Goal: Task Accomplishment & Management: Manage account settings

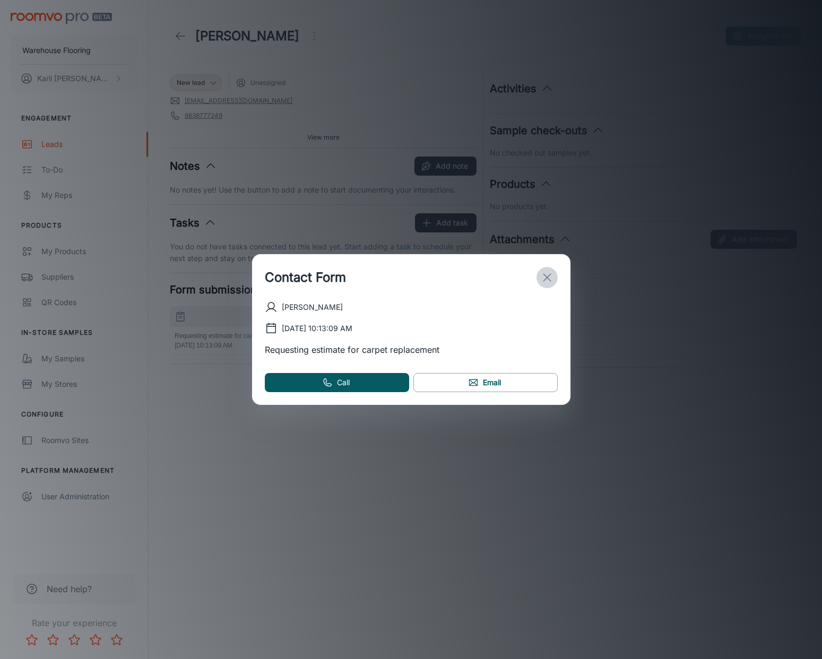
click at [545, 276] on line "exit" at bounding box center [546, 277] width 7 height 7
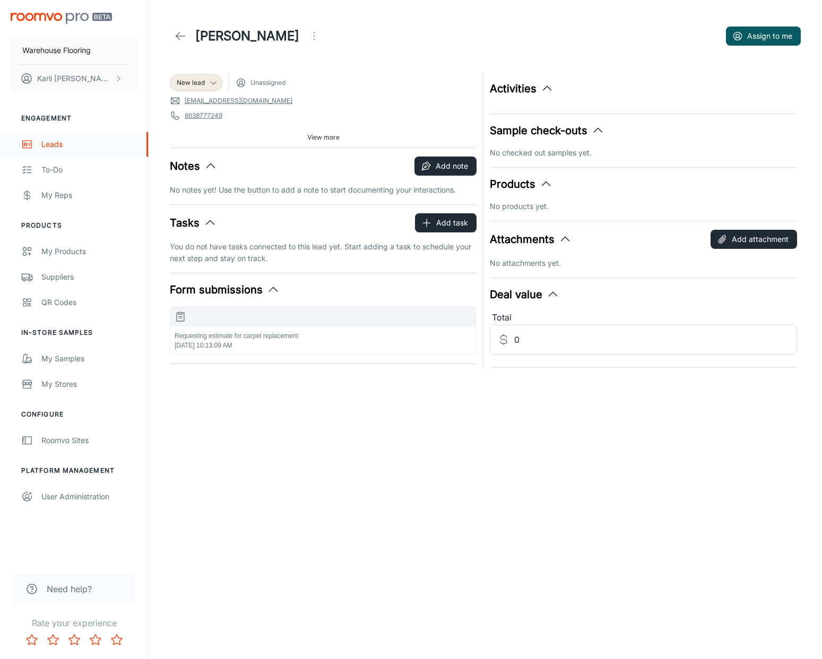
click at [39, 146] on link "Leads" at bounding box center [74, 144] width 148 height 25
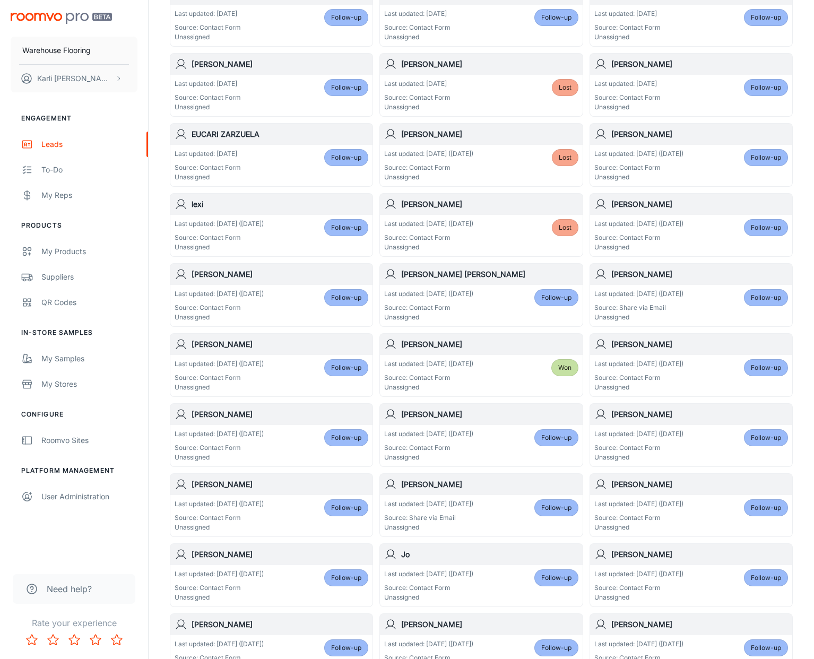
scroll to position [356, 0]
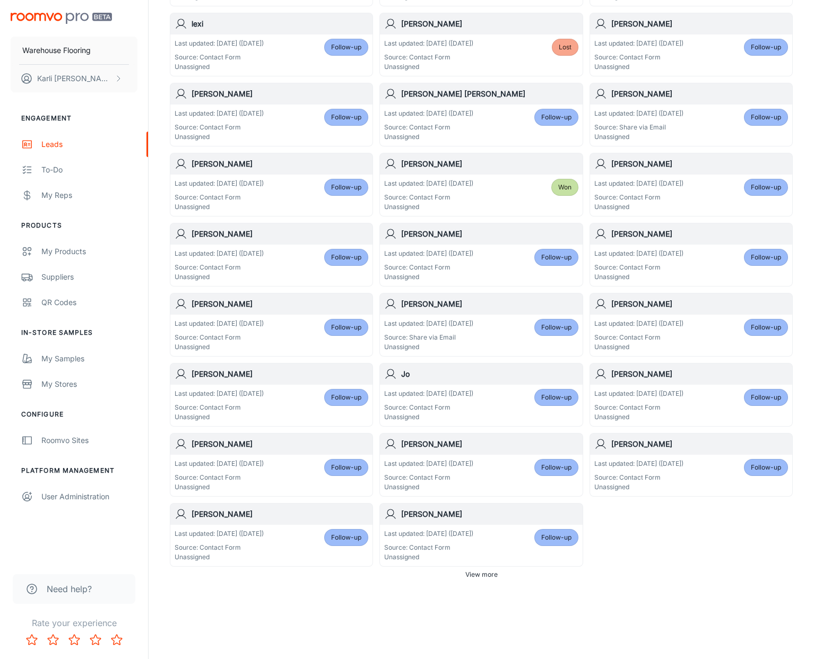
click at [483, 570] on span "View more" at bounding box center [481, 575] width 32 height 10
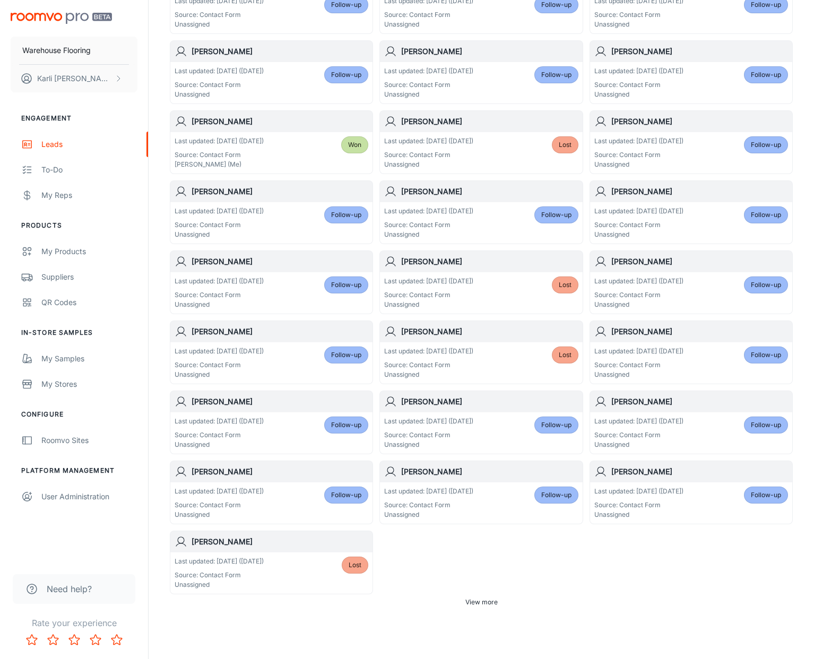
scroll to position [1127, 0]
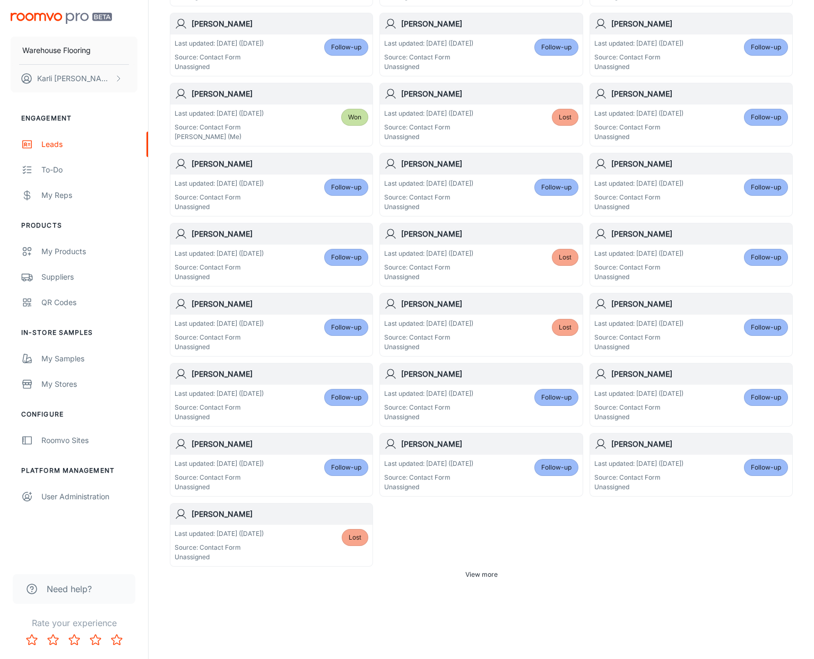
click at [473, 573] on span "View more" at bounding box center [481, 575] width 32 height 10
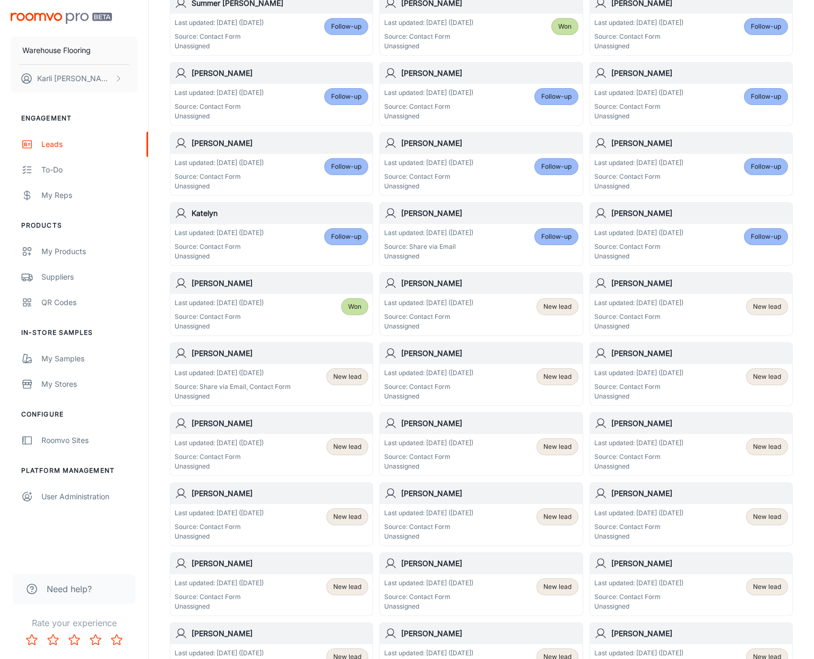
scroll to position [1615, 0]
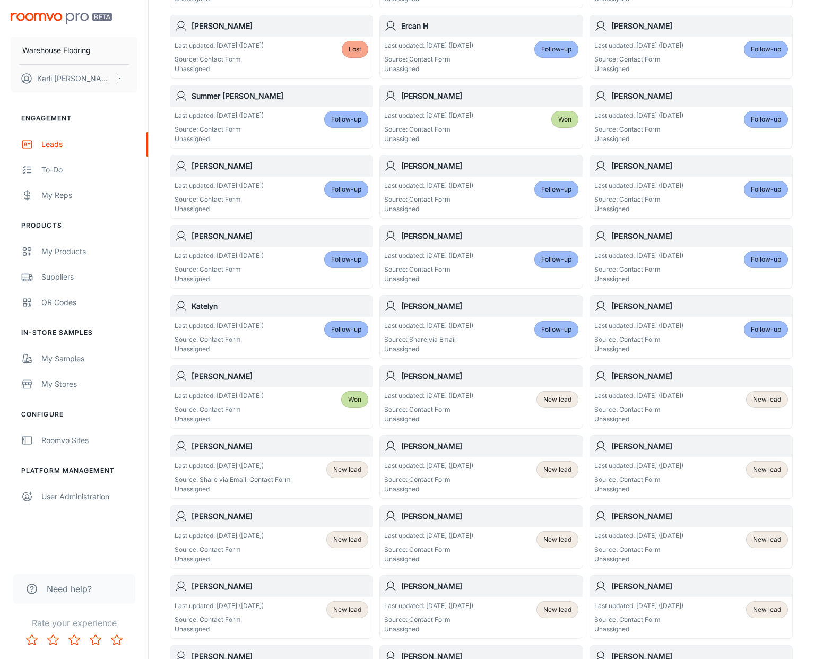
click at [346, 332] on span "Follow-up" at bounding box center [346, 330] width 30 height 10
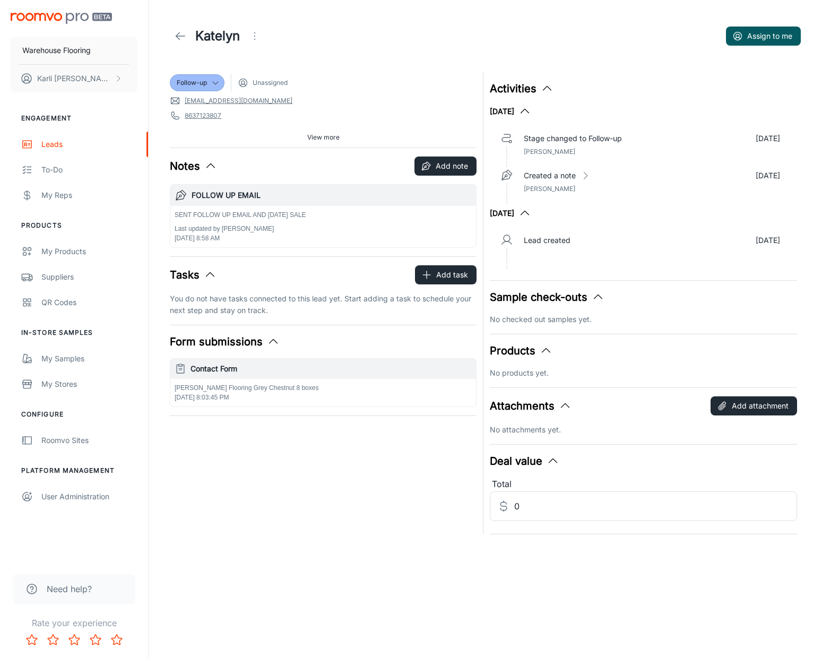
click at [250, 38] on icon "Open menu" at bounding box center [254, 36] width 13 height 13
click at [314, 98] on span "Mark as spam" at bounding box center [315, 98] width 68 height 13
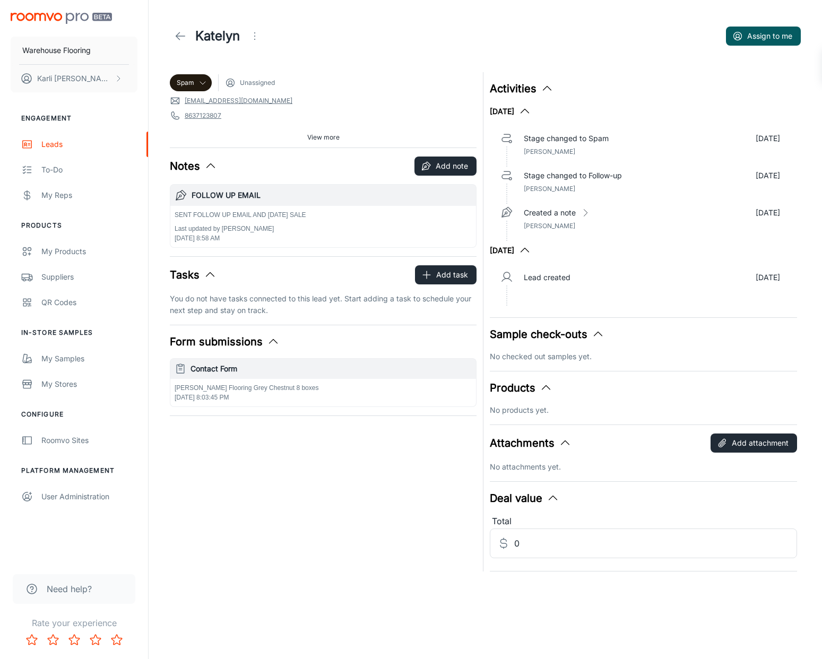
click at [176, 33] on icon at bounding box center [180, 36] width 13 height 13
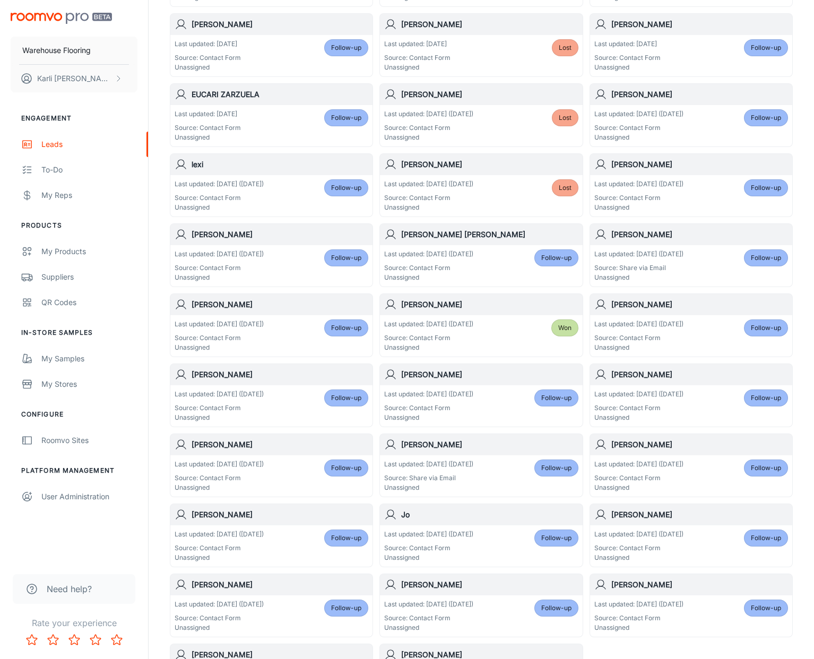
scroll to position [356, 0]
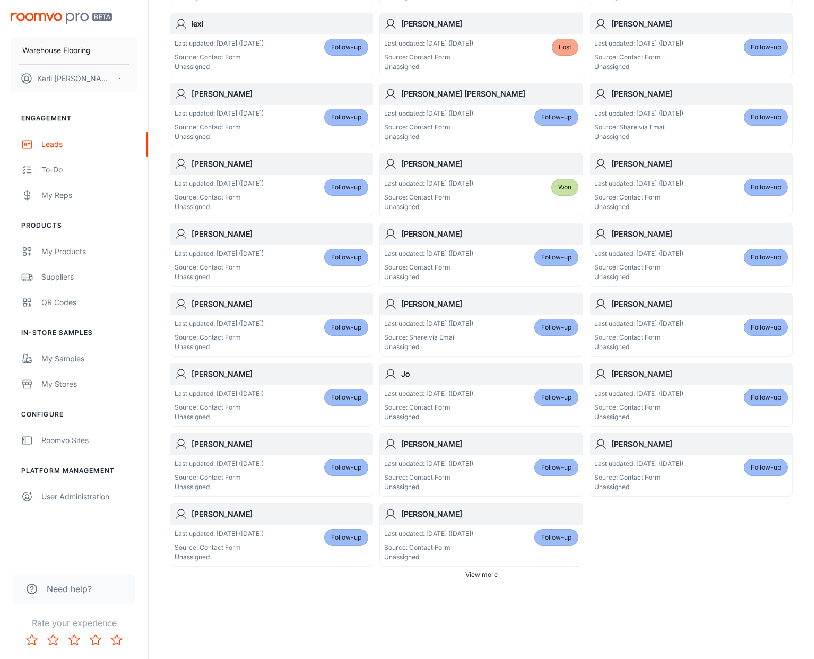
click at [562, 535] on span "Follow-up" at bounding box center [556, 538] width 30 height 10
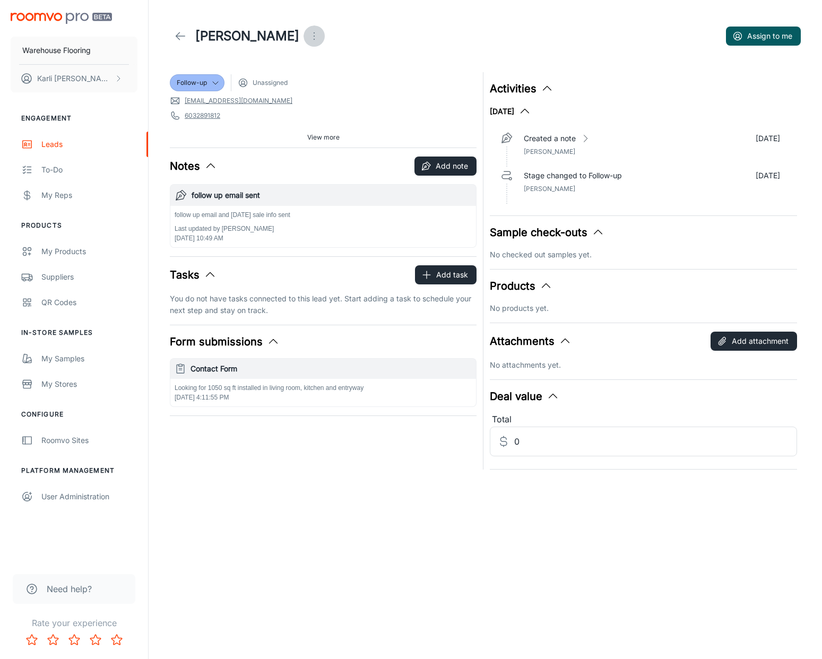
click at [308, 34] on icon "Open menu" at bounding box center [314, 36] width 13 height 13
click at [308, 96] on li "Mark as spam" at bounding box center [334, 98] width 113 height 19
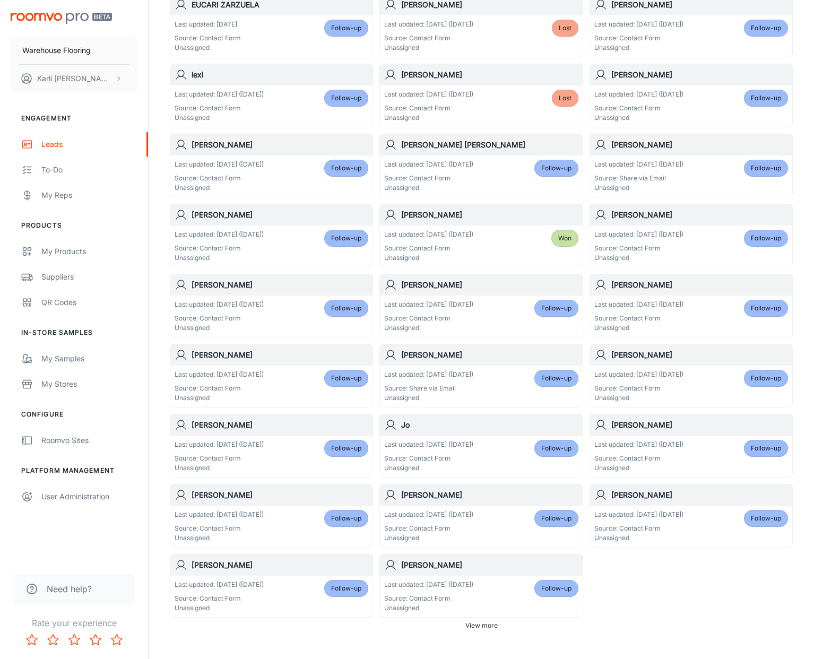
scroll to position [318, 0]
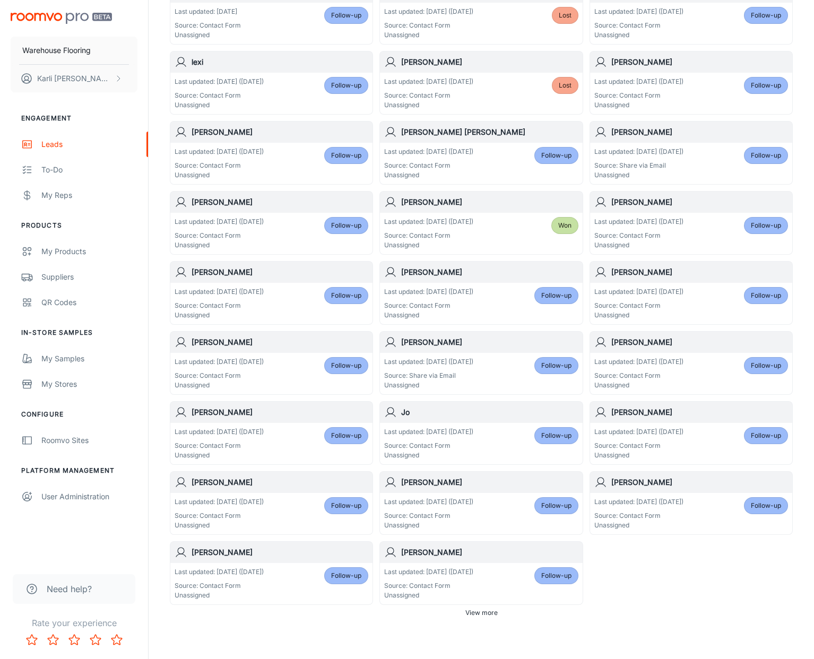
click at [559, 574] on span "Follow-up" at bounding box center [556, 576] width 30 height 10
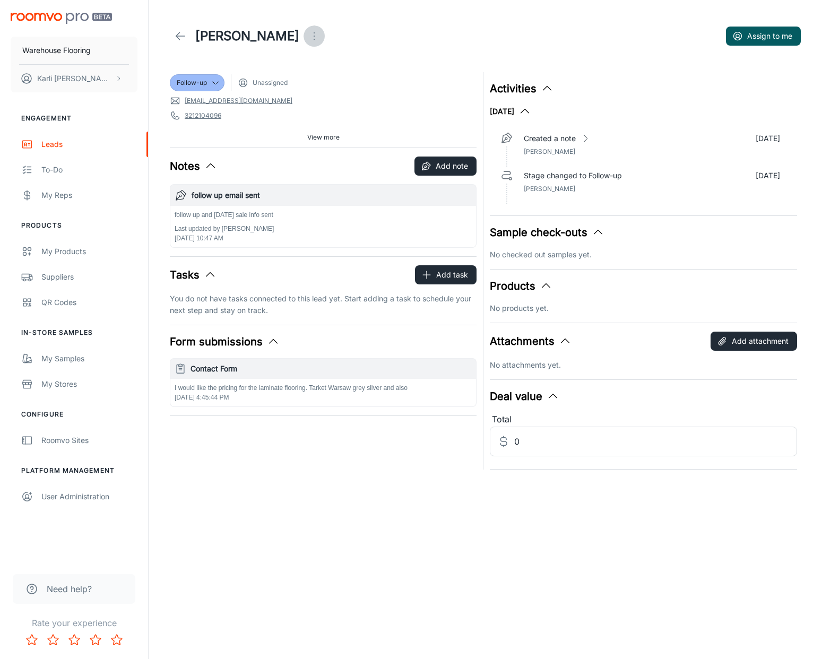
click at [308, 32] on icon "Open menu" at bounding box center [314, 36] width 13 height 13
click at [329, 105] on span "Mark as spam" at bounding box center [351, 98] width 68 height 13
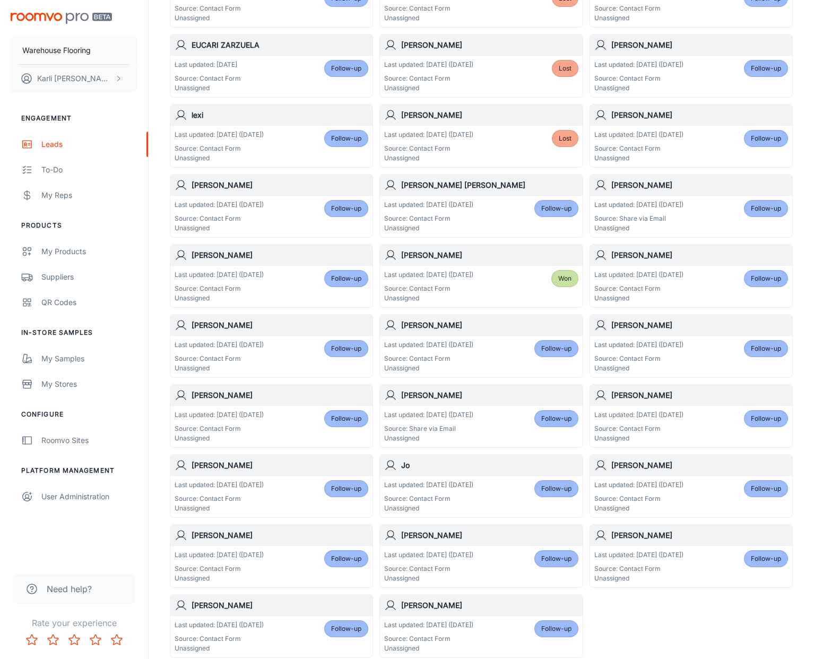
scroll to position [356, 0]
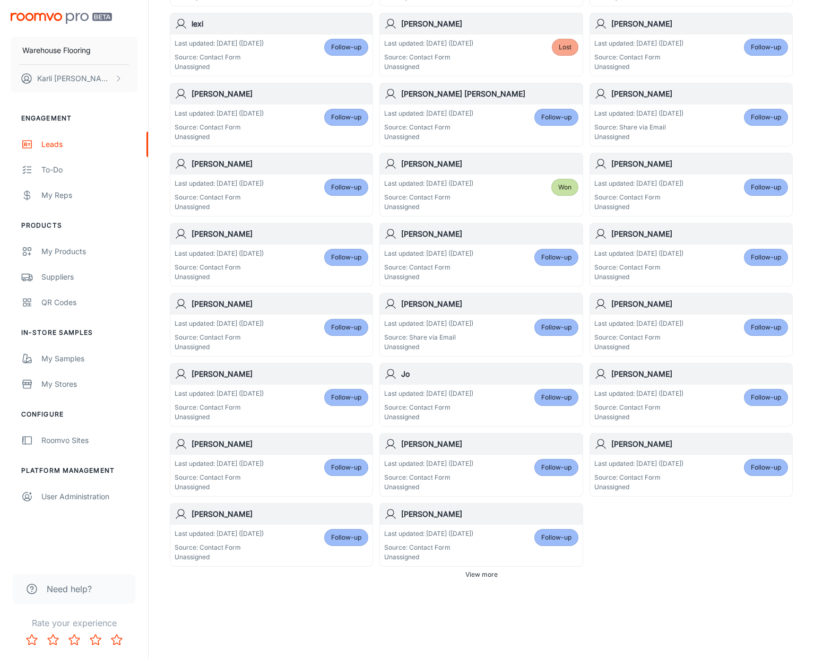
click at [565, 536] on span "Follow-up" at bounding box center [556, 538] width 30 height 10
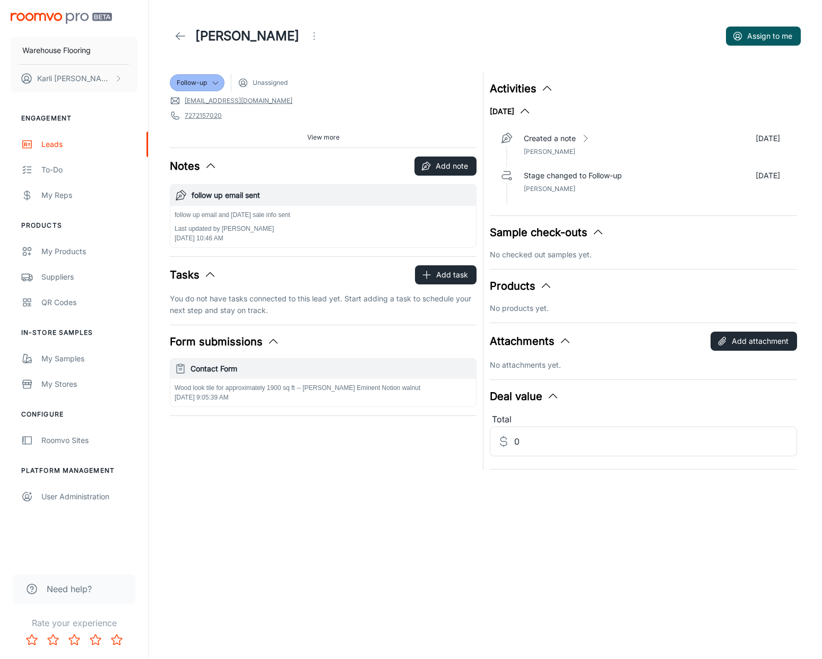
click at [308, 37] on icon "Open menu" at bounding box center [314, 36] width 13 height 13
click at [263, 100] on li "Mark as spam" at bounding box center [286, 98] width 113 height 19
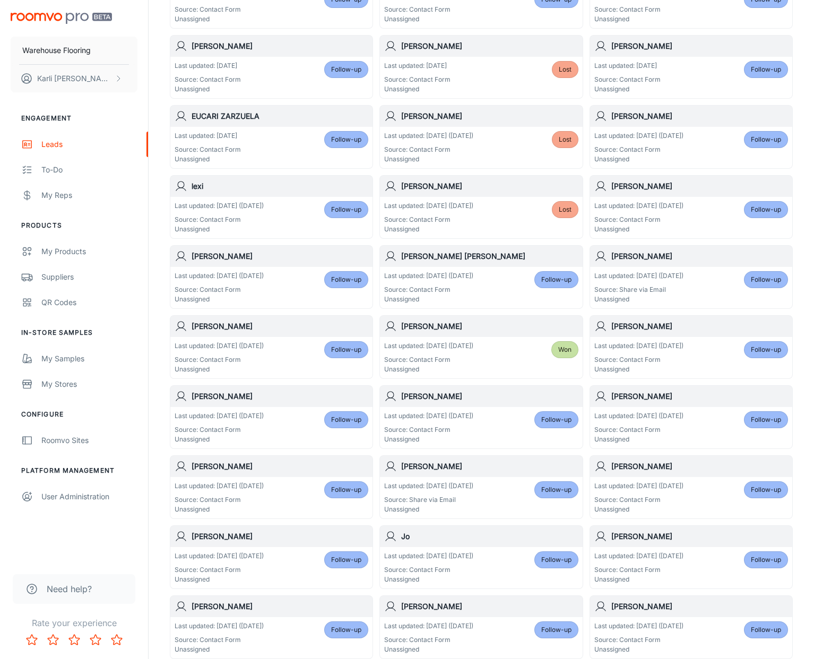
scroll to position [356, 0]
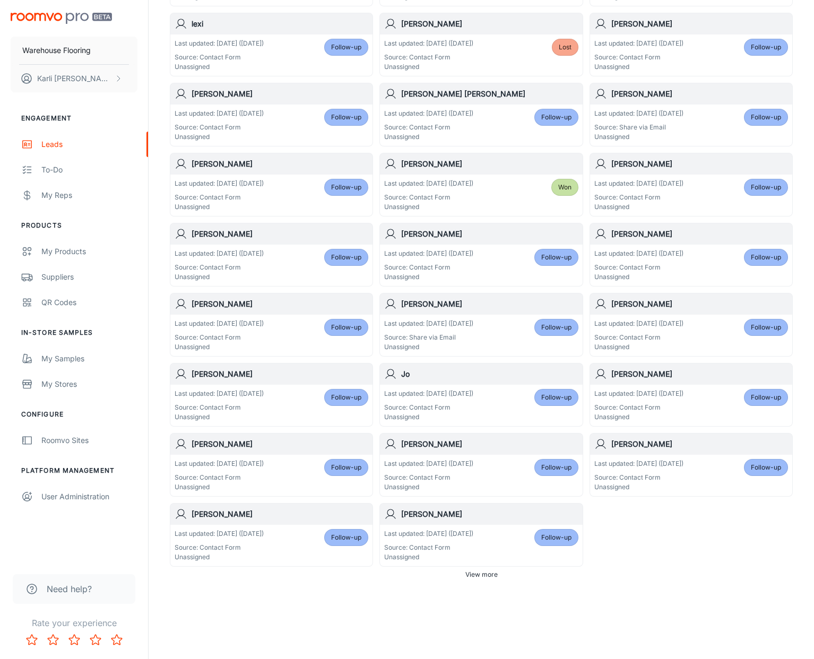
click at [544, 540] on span "Follow-up" at bounding box center [556, 538] width 30 height 10
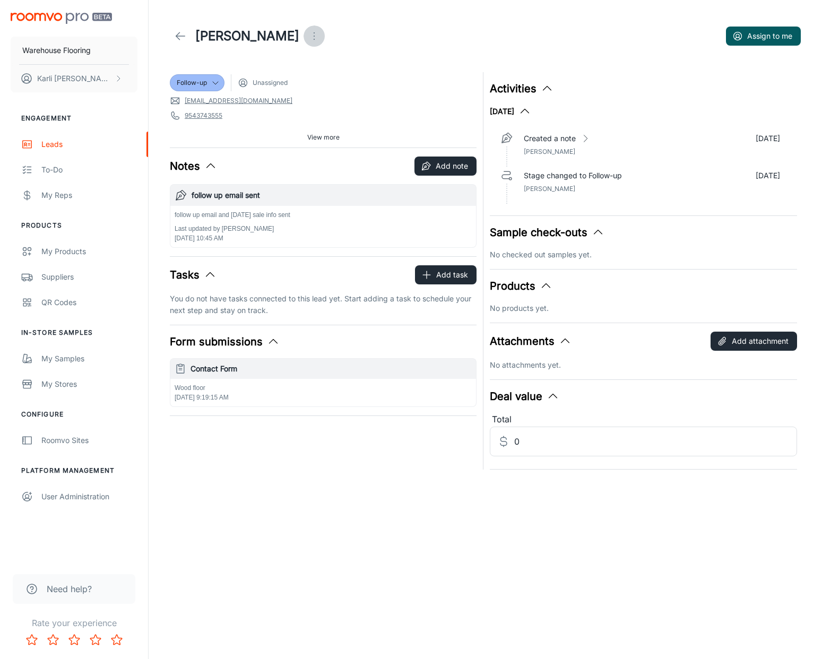
click at [308, 34] on icon "Open menu" at bounding box center [314, 36] width 13 height 13
click at [272, 105] on li "Mark as spam" at bounding box center [294, 98] width 113 height 19
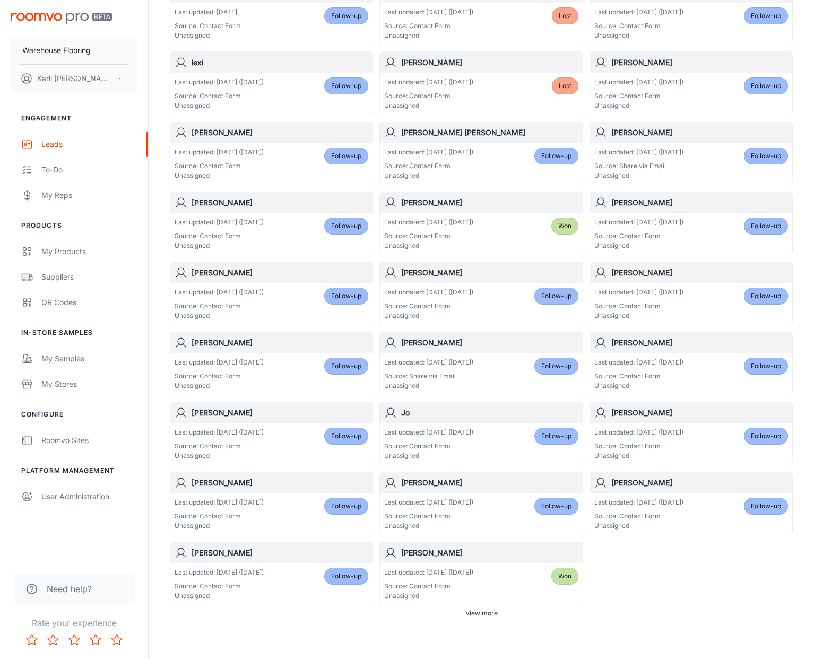
scroll to position [318, 0]
click at [338, 577] on span "Follow-up" at bounding box center [346, 576] width 30 height 10
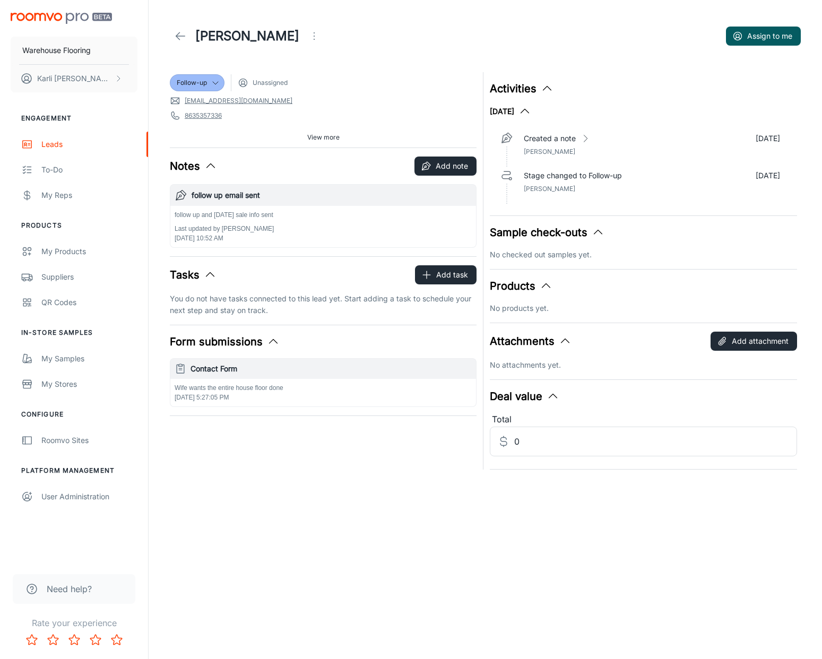
click at [303, 46] on button "Open menu" at bounding box center [313, 35] width 21 height 21
click at [283, 105] on div at bounding box center [277, 98] width 19 height 13
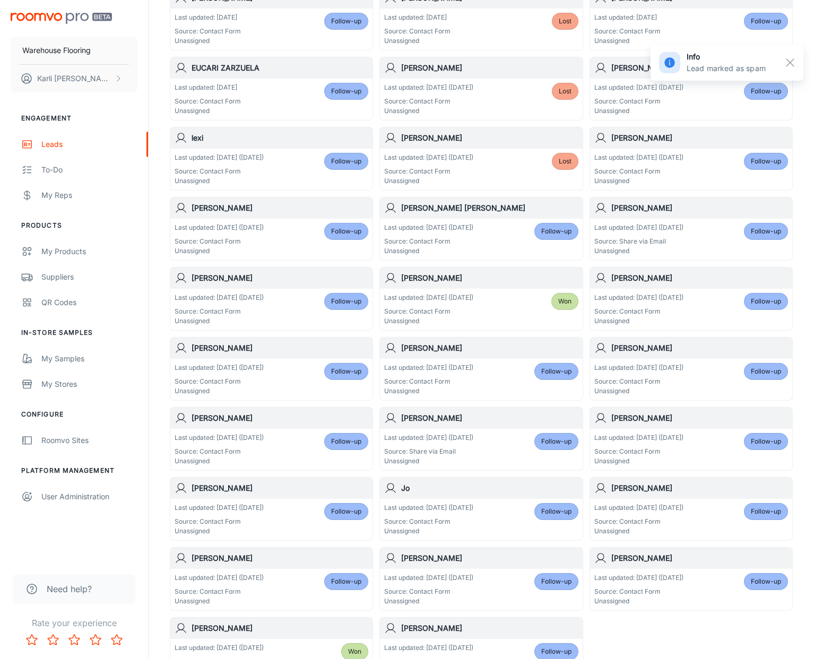
scroll to position [318, 0]
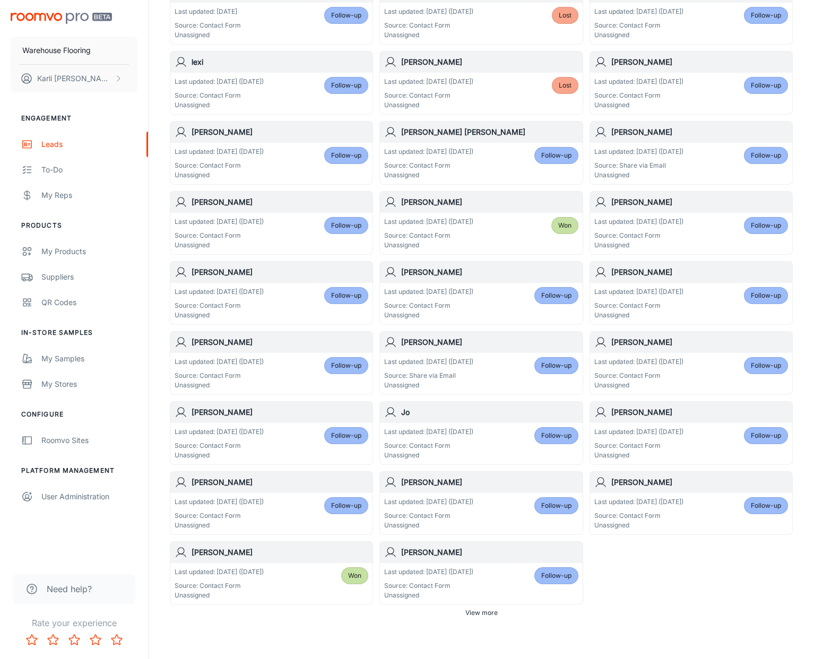
click at [565, 578] on span "Follow-up" at bounding box center [556, 576] width 30 height 10
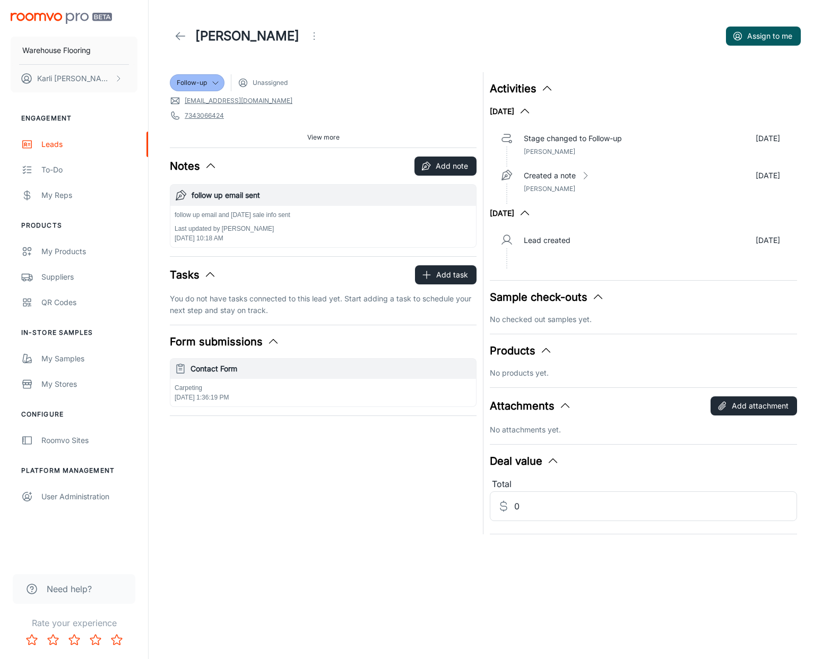
click at [320, 34] on icon "Open menu" at bounding box center [314, 36] width 13 height 13
click at [388, 101] on span "Mark as spam" at bounding box center [389, 98] width 68 height 13
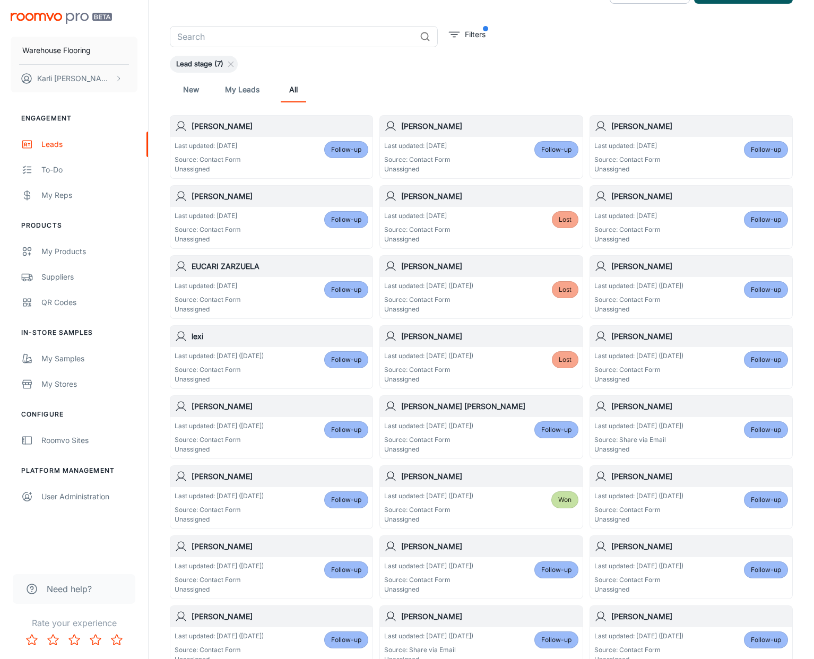
scroll to position [356, 0]
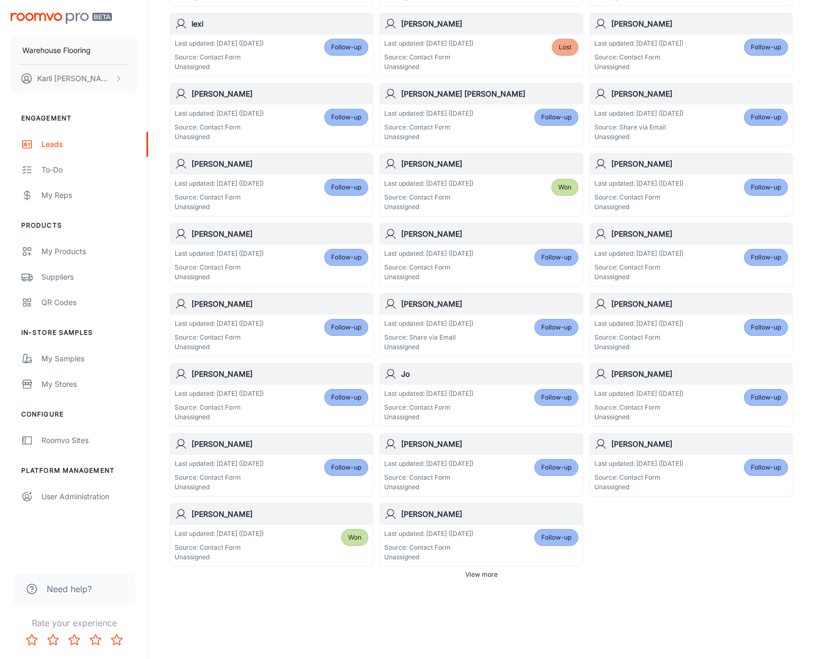
click at [553, 538] on span "Follow-up" at bounding box center [556, 538] width 30 height 10
